Goal: Information Seeking & Learning: Find specific fact

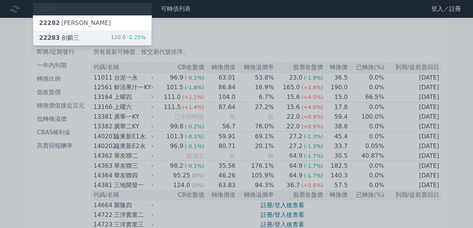
type input "2228"
click at [125, 37] on div "120.0 -2.25%" at bounding box center [128, 38] width 35 height 9
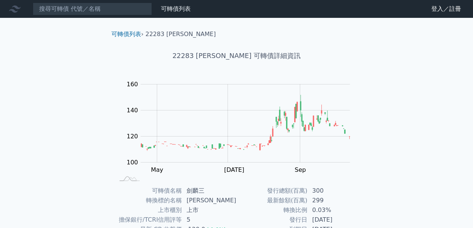
scroll to position [99, 0]
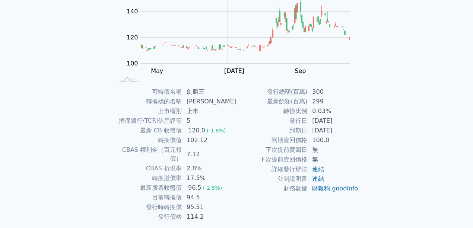
drag, startPoint x: 319, startPoint y: 127, endPoint x: 348, endPoint y: 128, distance: 28.4
click at [347, 128] on td "[DATE]" at bounding box center [333, 131] width 51 height 10
click at [348, 128] on td "[DATE]" at bounding box center [333, 131] width 51 height 10
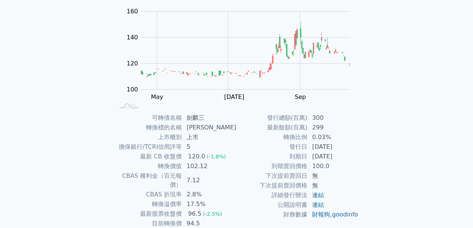
scroll to position [50, 0]
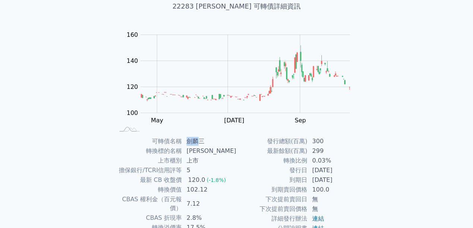
drag, startPoint x: 196, startPoint y: 141, endPoint x: 190, endPoint y: 140, distance: 6.0
click at [190, 140] on td "劍麟三" at bounding box center [209, 142] width 54 height 10
